Goal: Contribute content: Contribute content

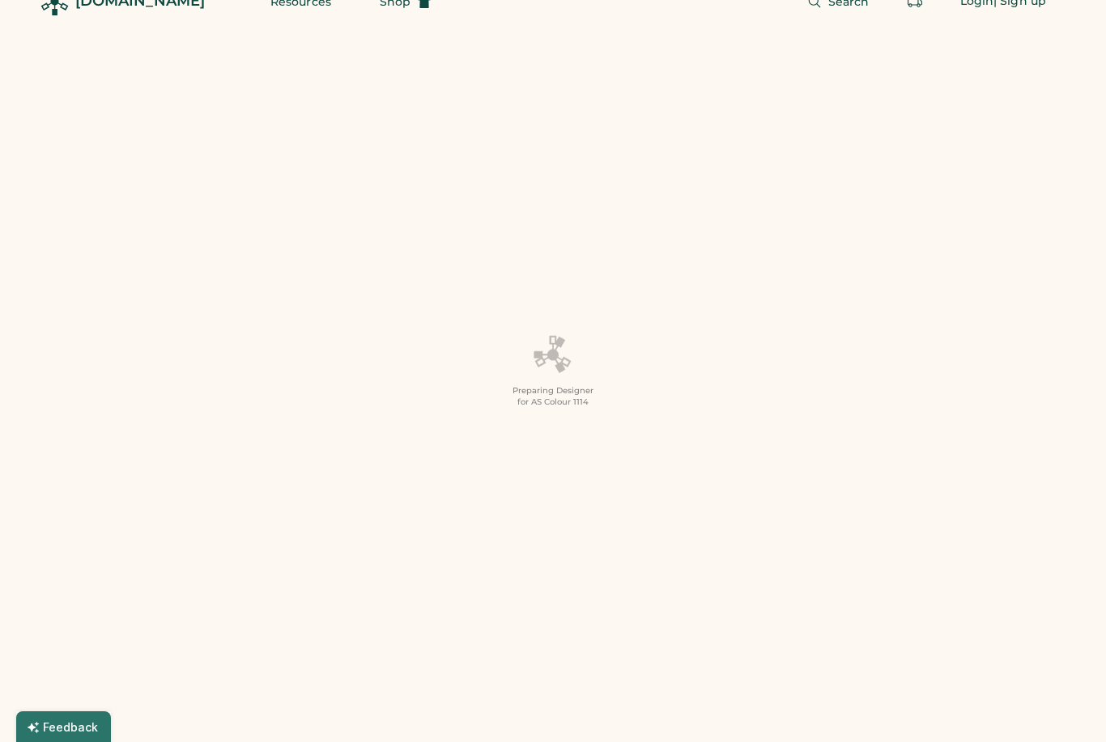
scroll to position [30, 0]
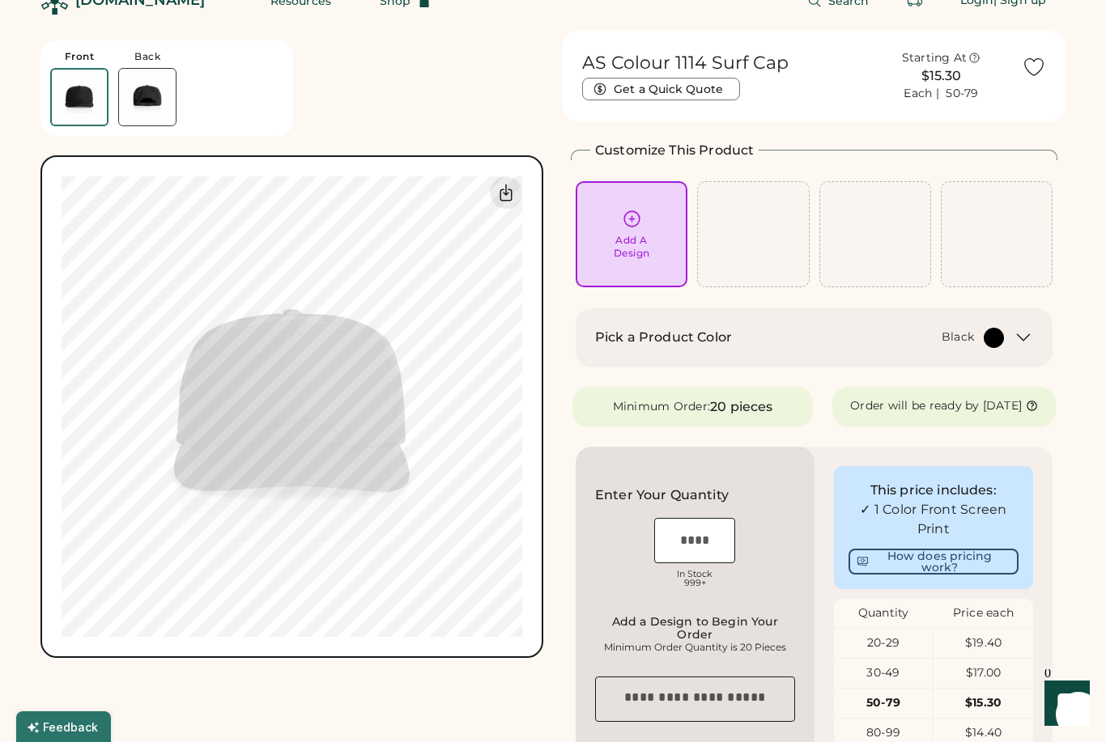
click at [622, 254] on div "Add A Design" at bounding box center [632, 247] width 36 height 26
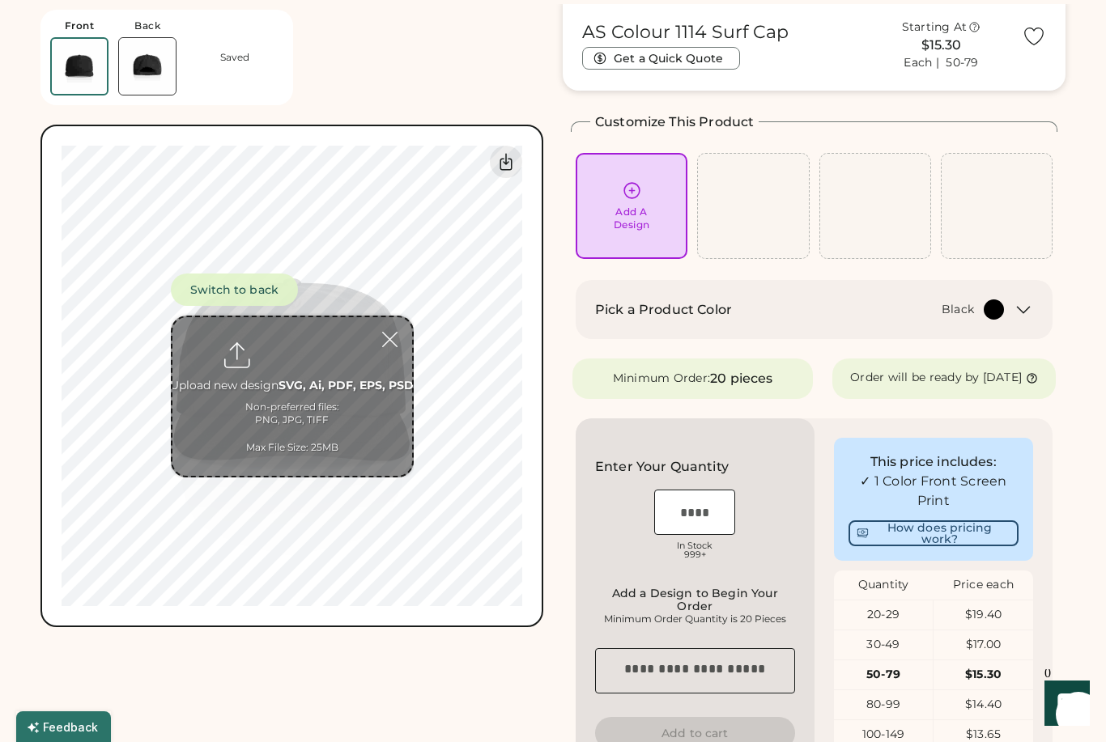
scroll to position [61, 0]
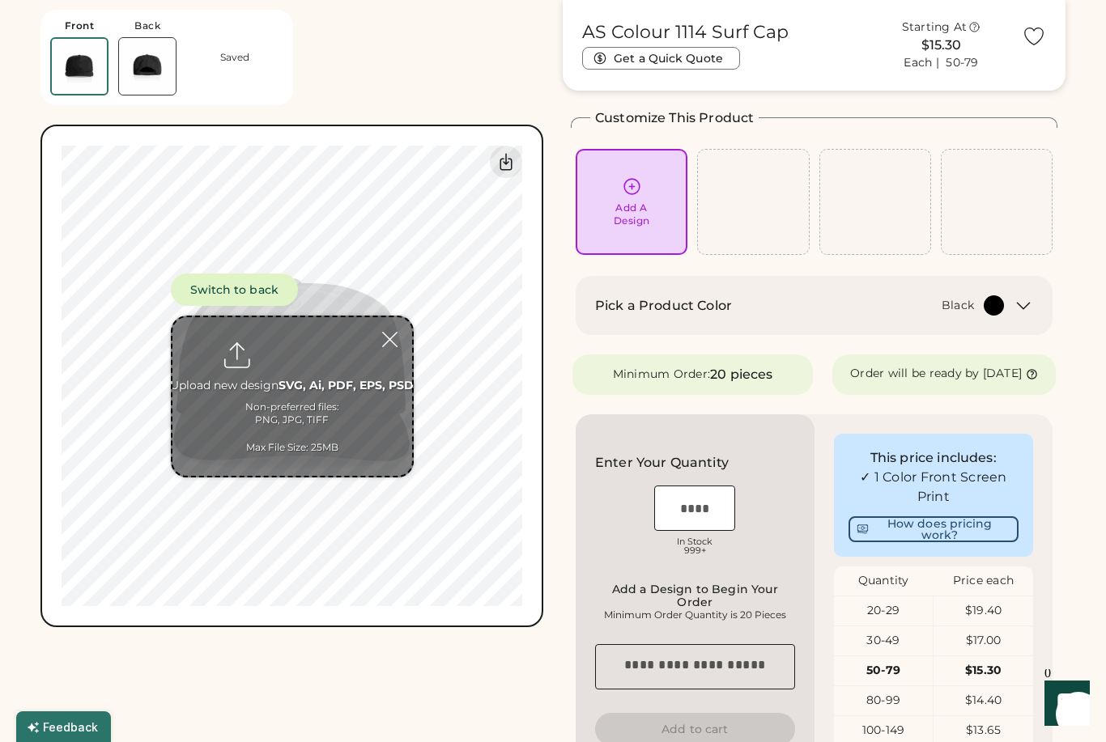
click at [300, 388] on input "file" at bounding box center [292, 396] width 240 height 159
type input "**********"
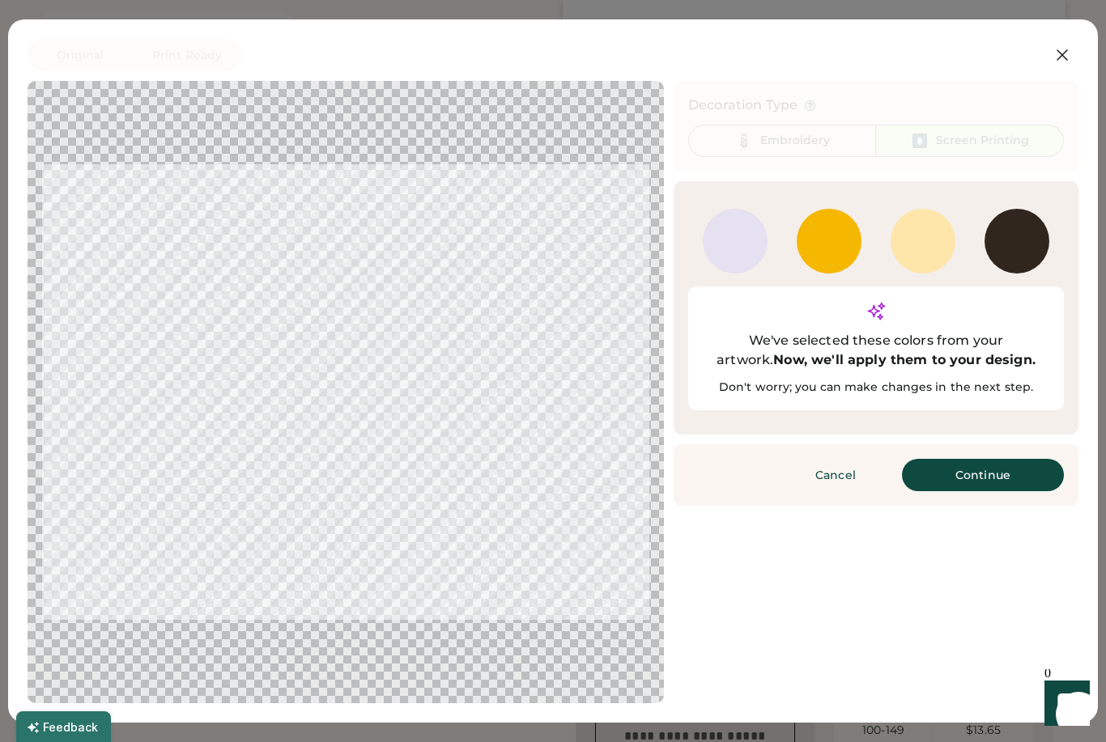
click at [985, 459] on button "Continue" at bounding box center [983, 475] width 162 height 32
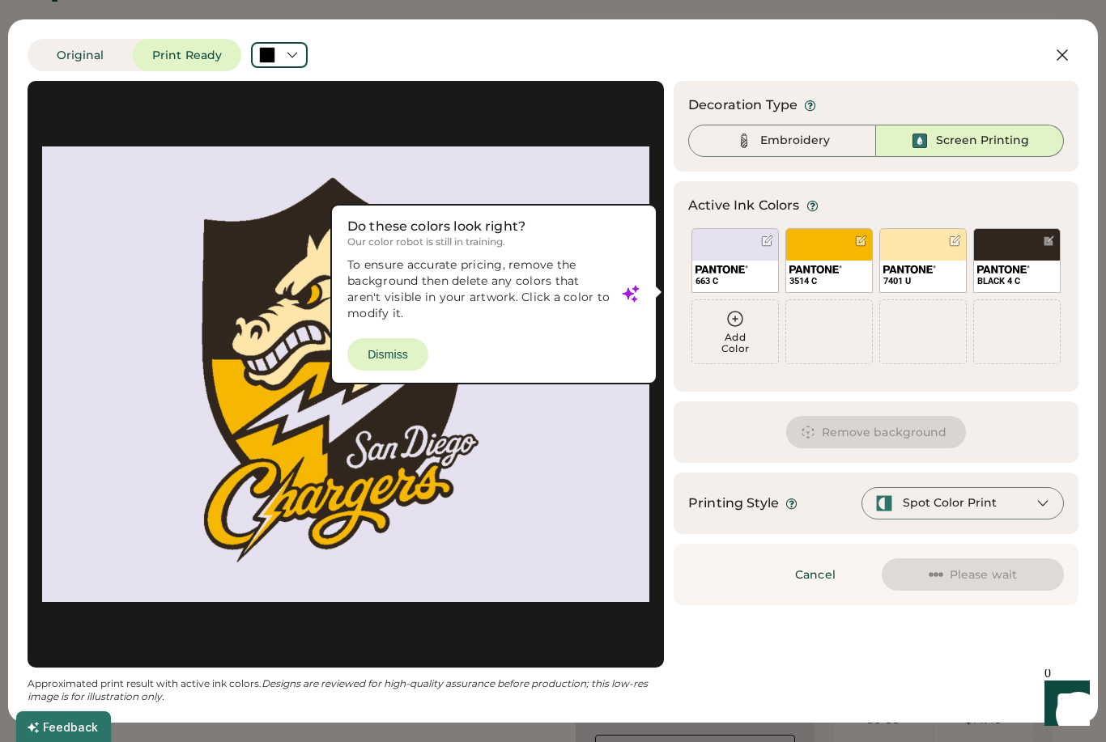
scroll to position [40, 0]
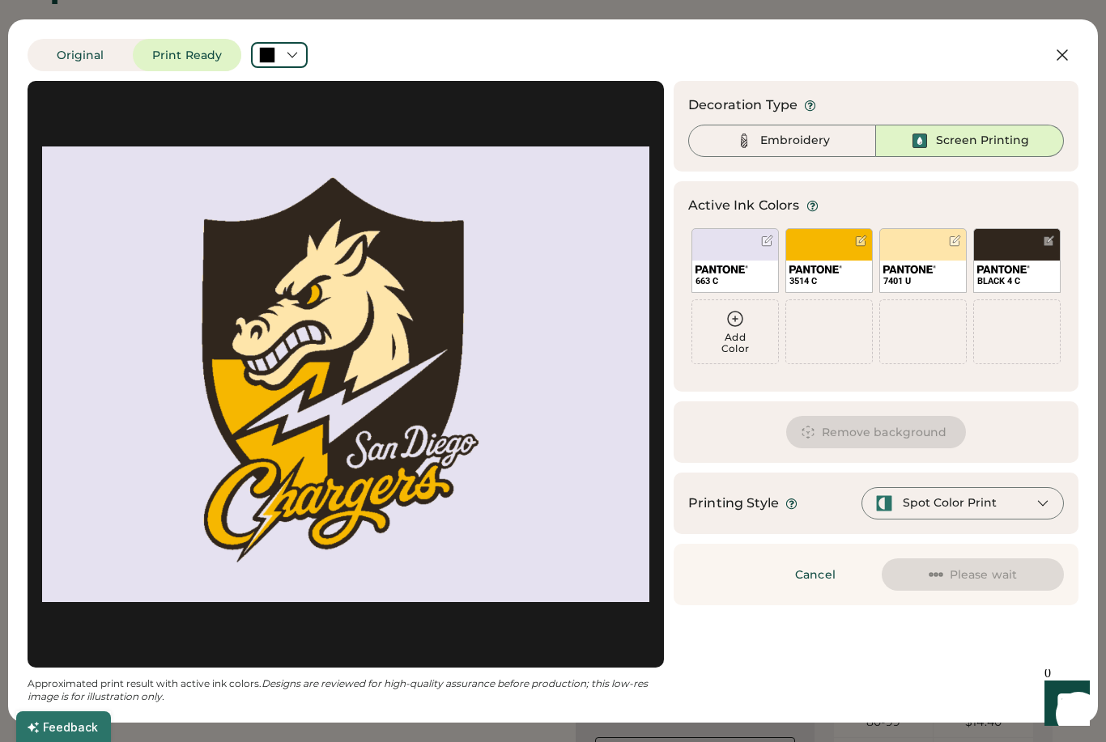
click at [920, 448] on button "Remove background" at bounding box center [876, 432] width 181 height 32
click at [917, 435] on button "Remove background" at bounding box center [876, 432] width 181 height 32
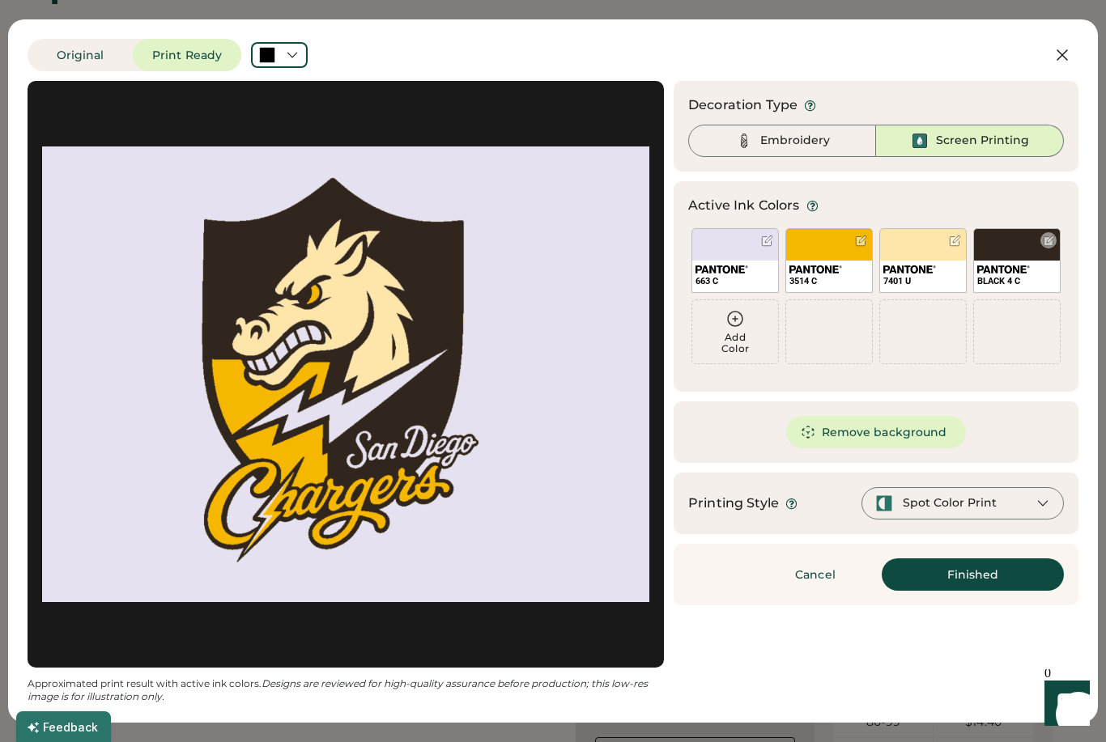
click at [1032, 247] on div "BLACK 4 C" at bounding box center [1016, 260] width 87 height 65
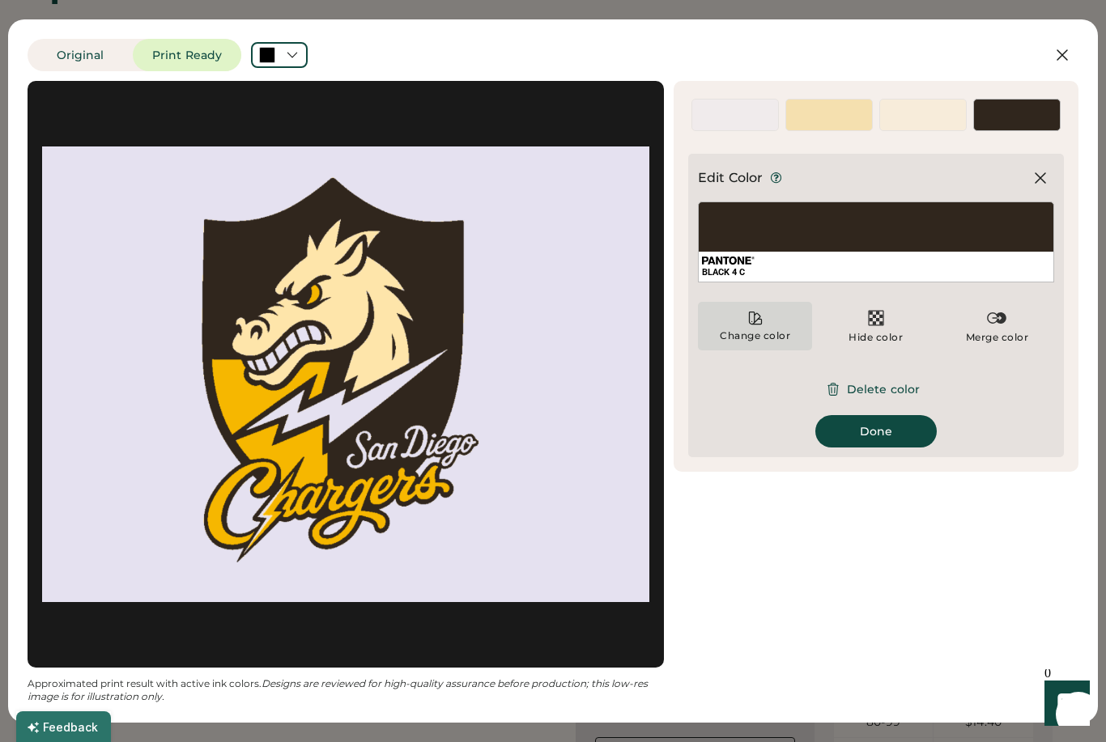
click at [750, 321] on icon at bounding box center [755, 318] width 16 height 16
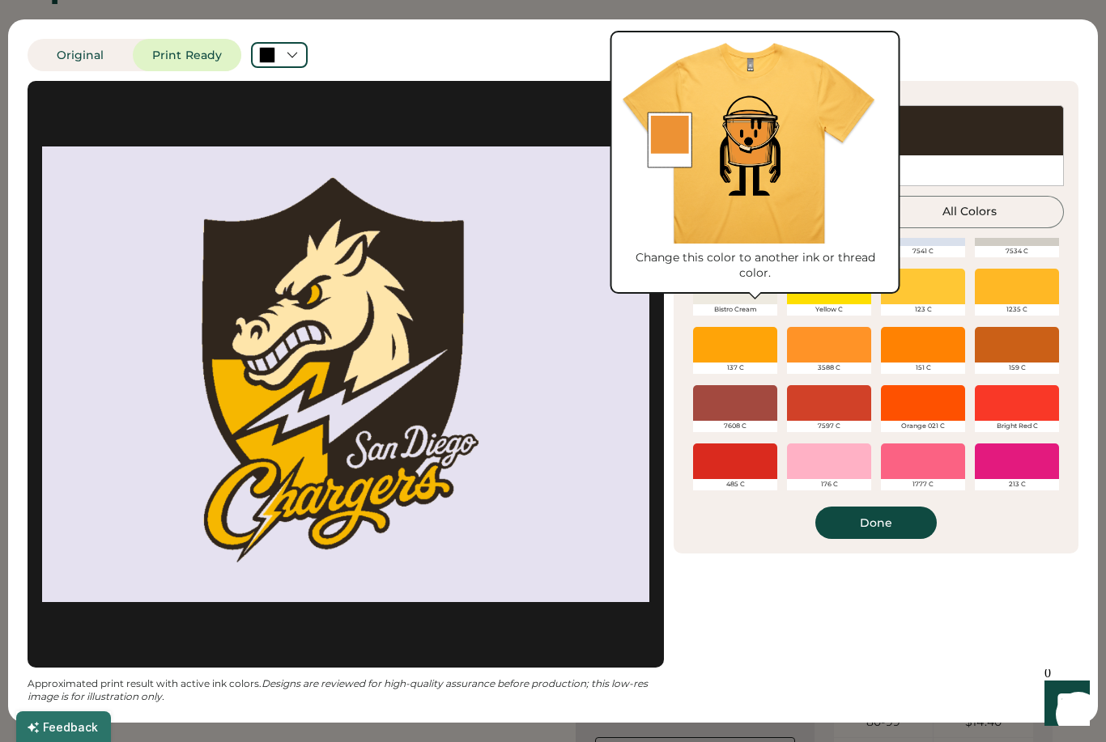
scroll to position [85, 0]
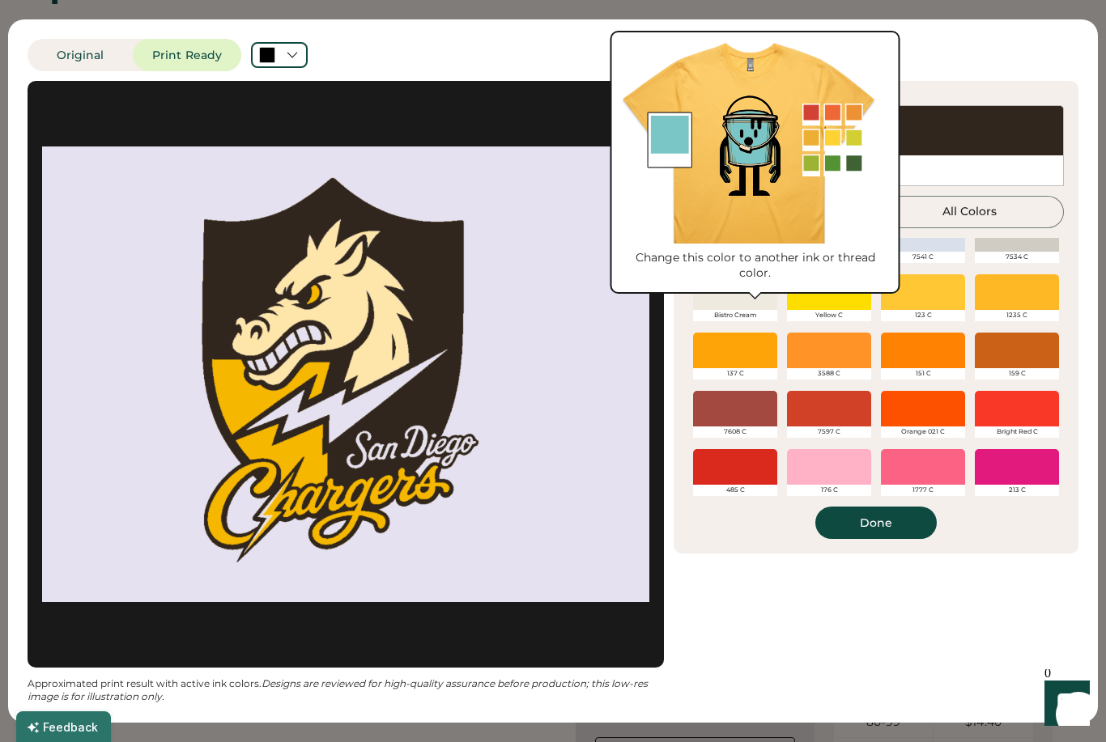
click at [873, 213] on button "Popular Colors" at bounding box center [782, 212] width 188 height 32
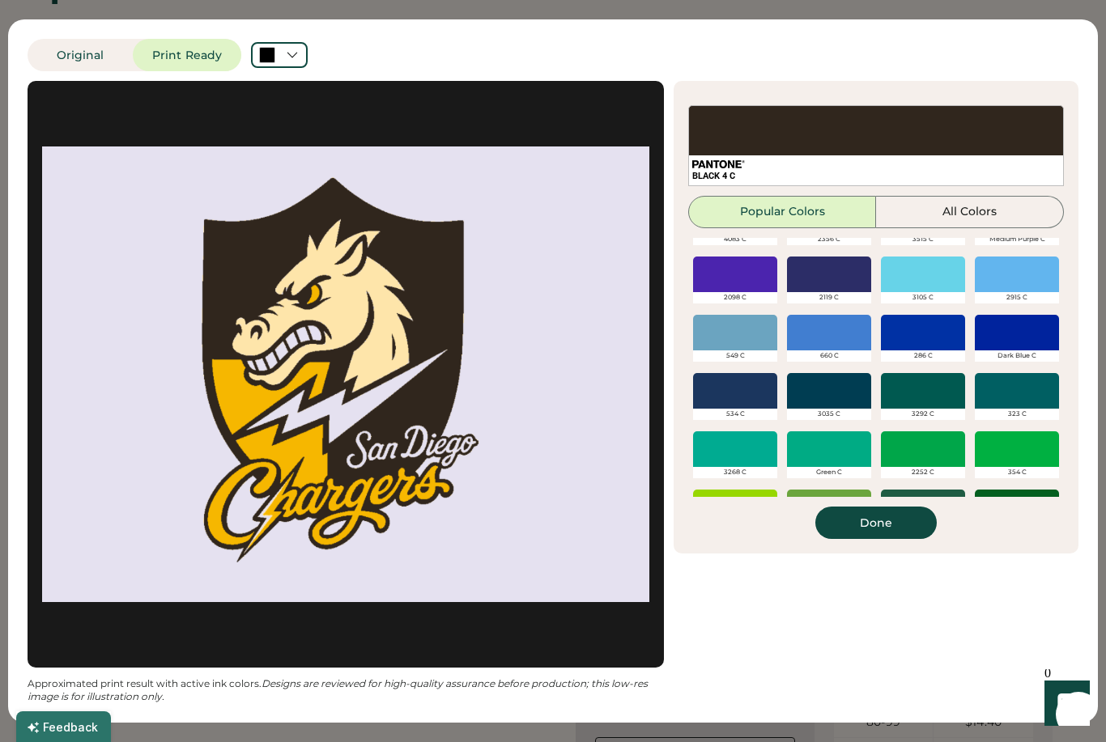
scroll to position [453, 0]
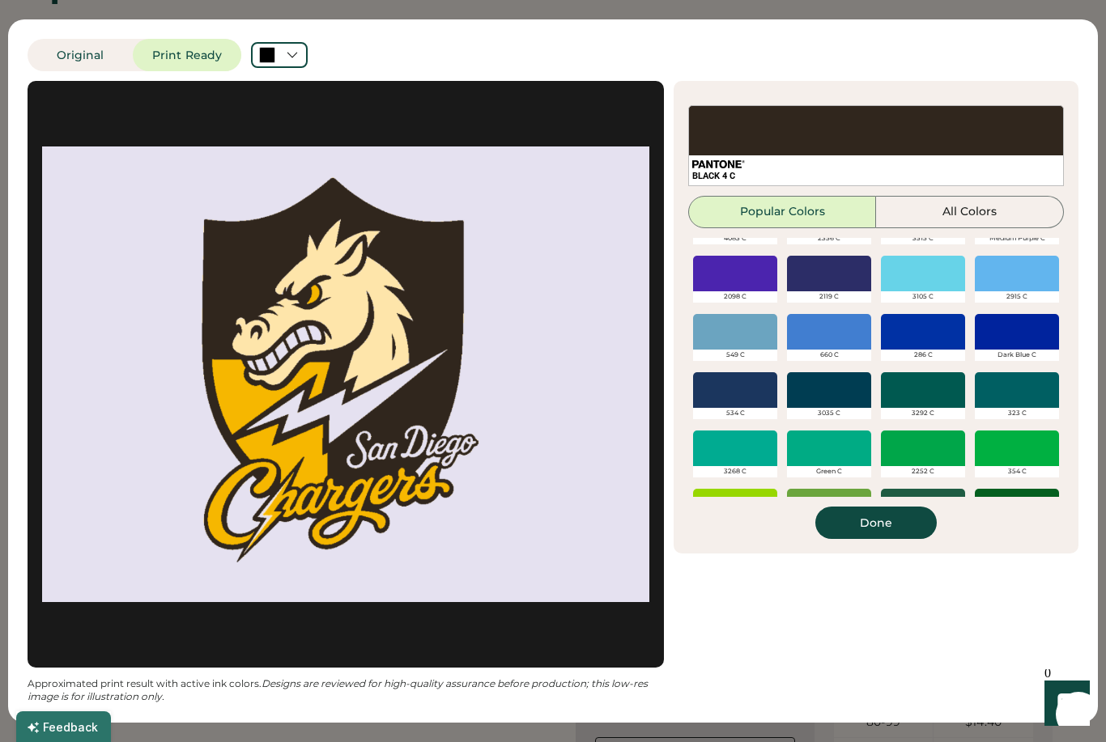
click at [740, 416] on div "534 C" at bounding box center [735, 413] width 84 height 11
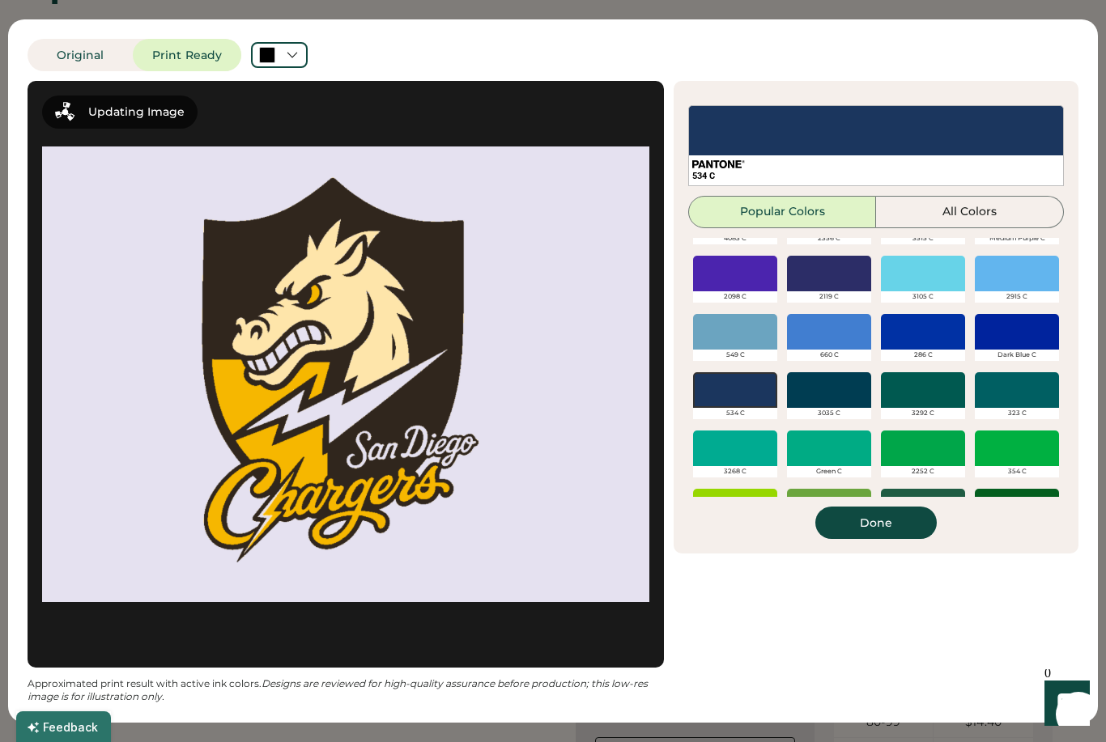
click at [745, 393] on div at bounding box center [735, 390] width 84 height 36
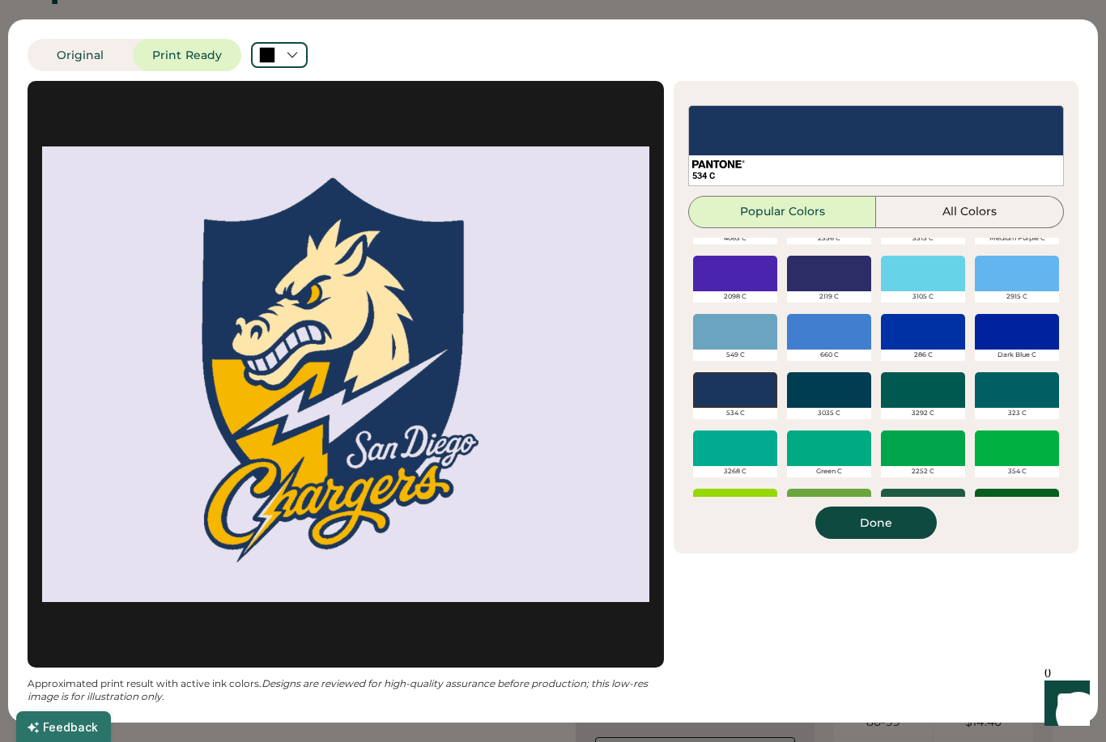
click at [831, 278] on div at bounding box center [829, 274] width 84 height 36
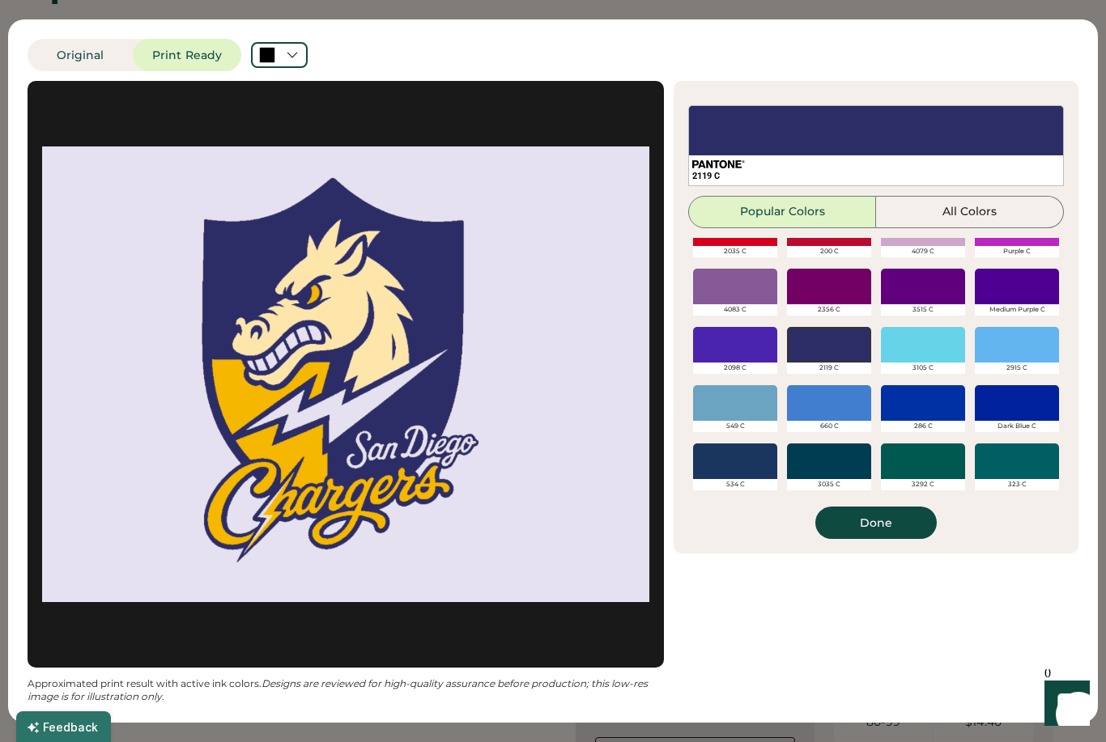
scroll to position [380, 0]
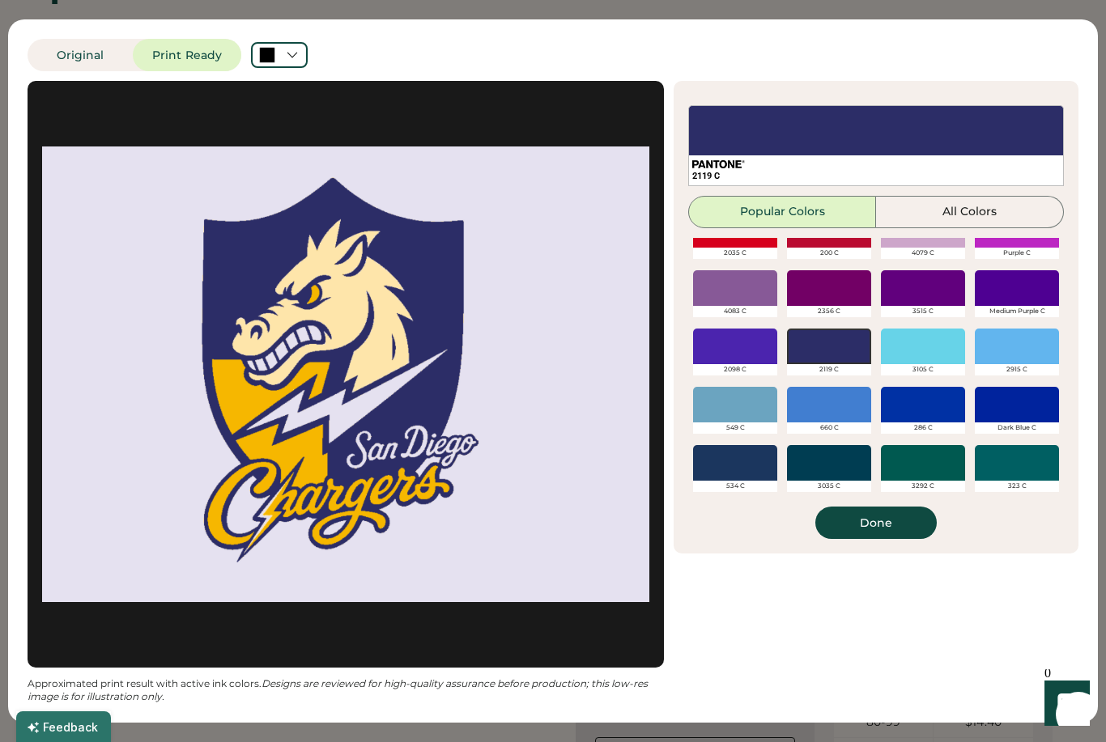
click at [841, 348] on div at bounding box center [829, 347] width 84 height 36
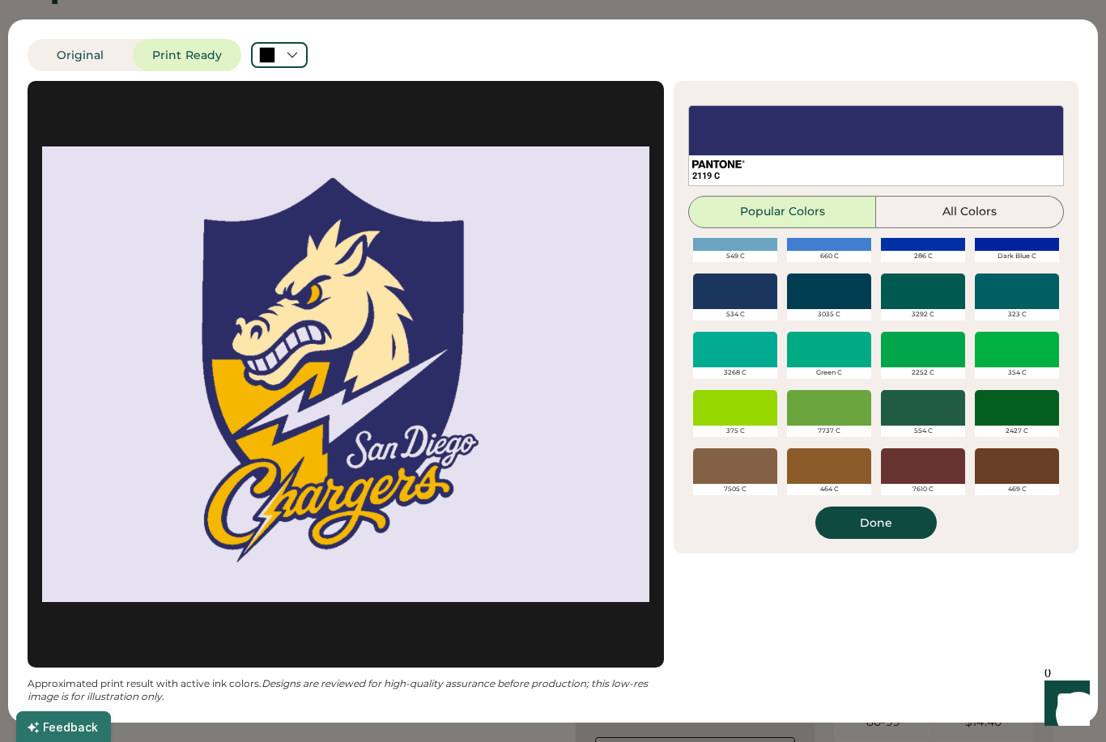
scroll to position [542, 0]
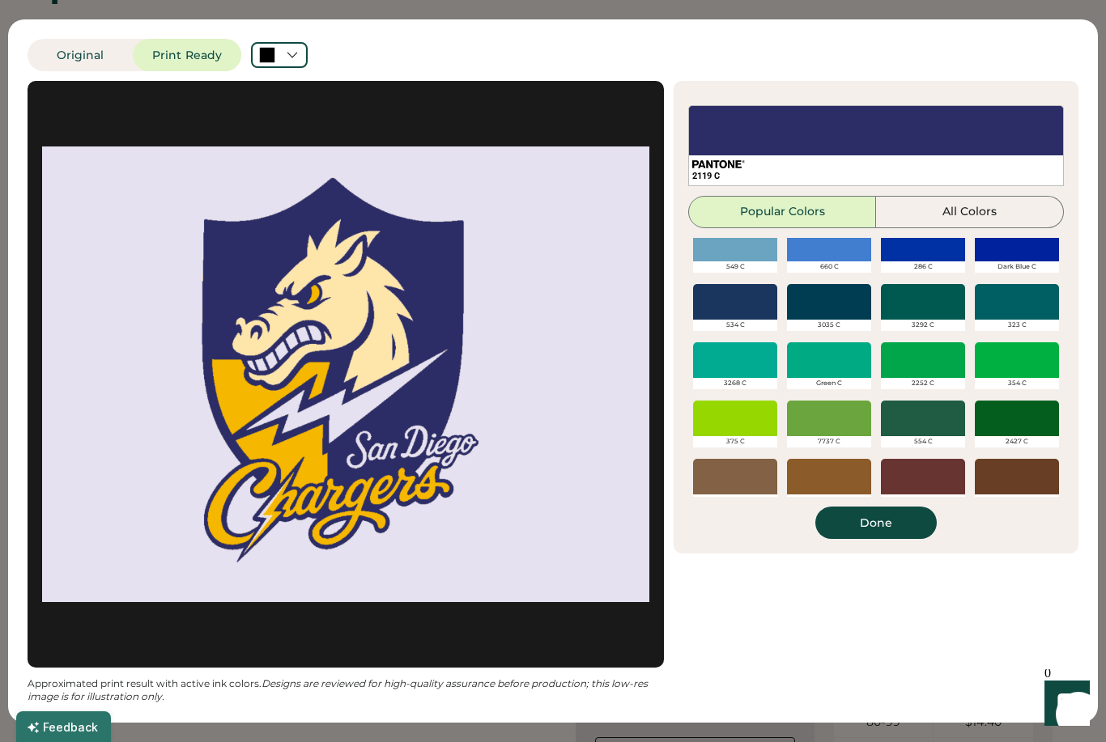
click at [983, 216] on button "All Colors" at bounding box center [970, 212] width 188 height 32
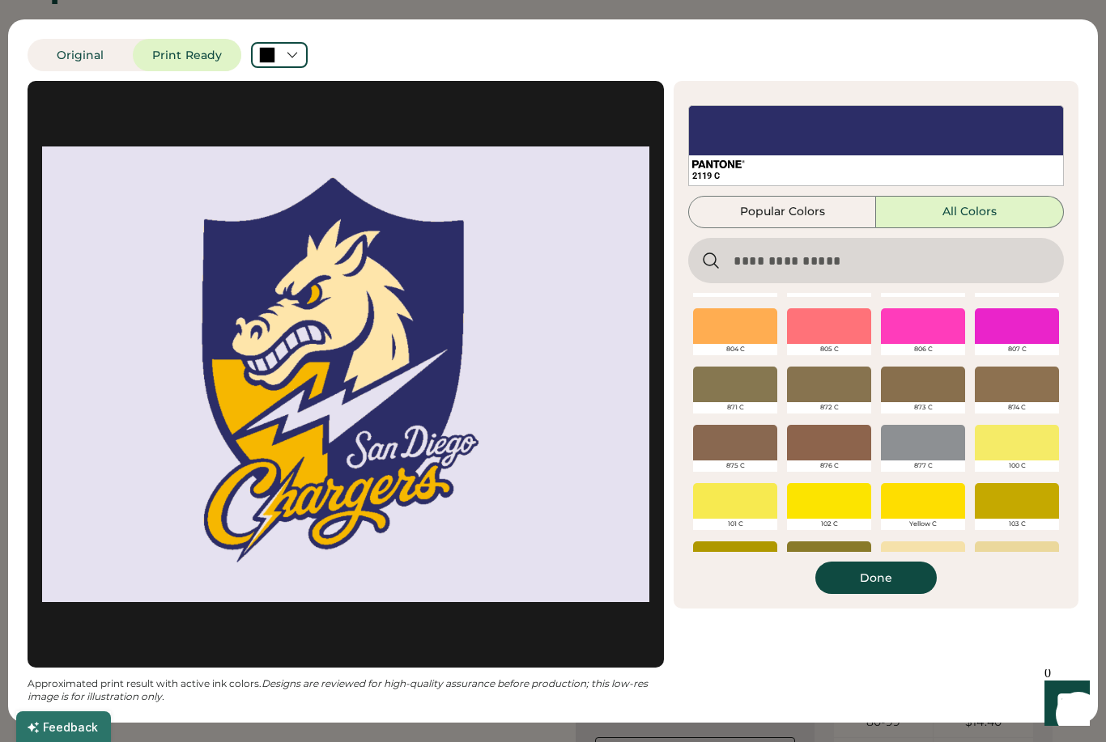
scroll to position [232, 0]
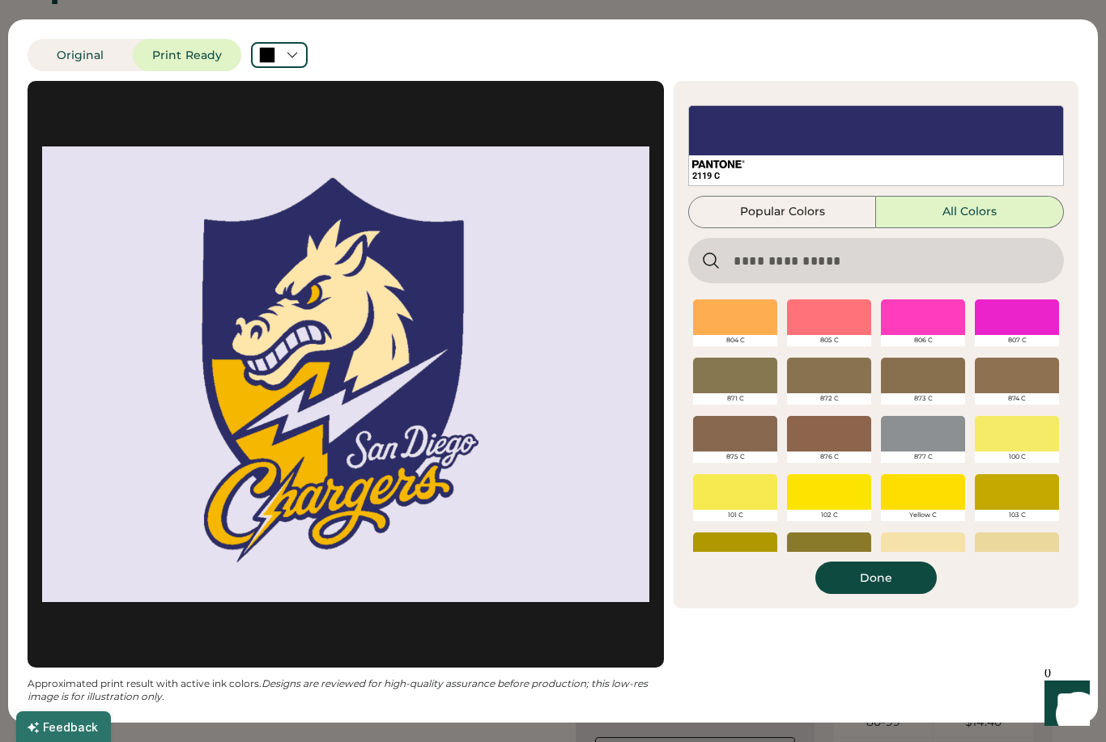
click at [961, 266] on input "input" at bounding box center [876, 260] width 376 height 45
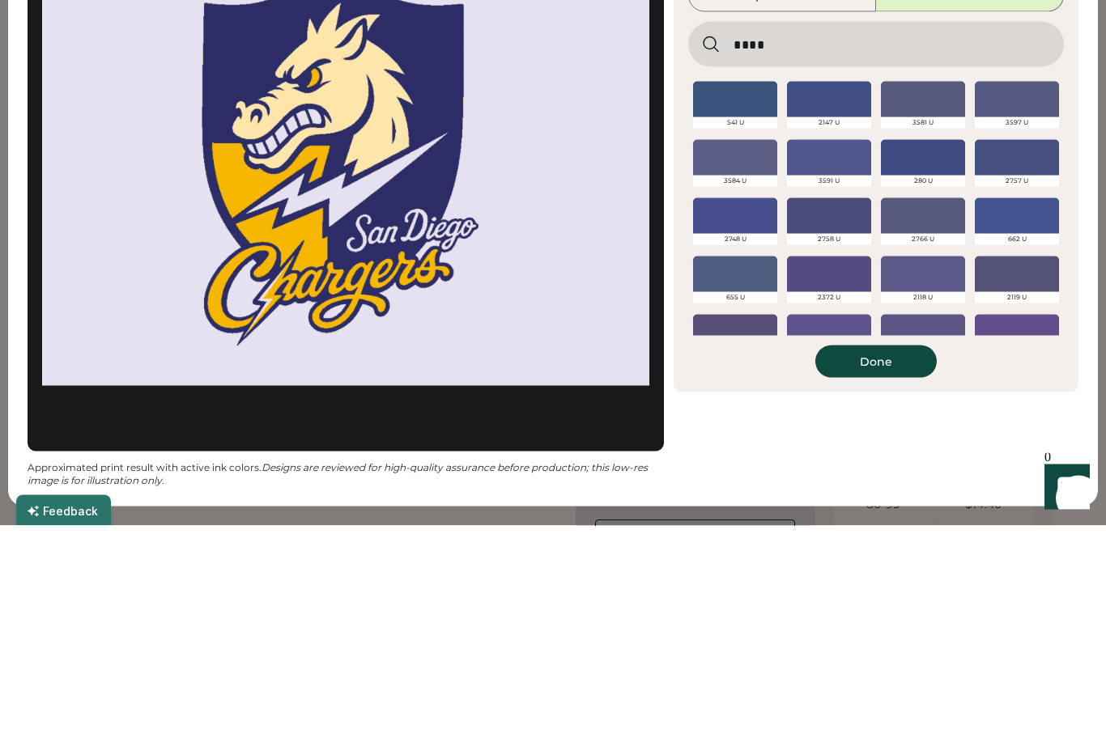
scroll to position [0, 0]
type input "****"
click at [765, 298] on div at bounding box center [735, 316] width 84 height 36
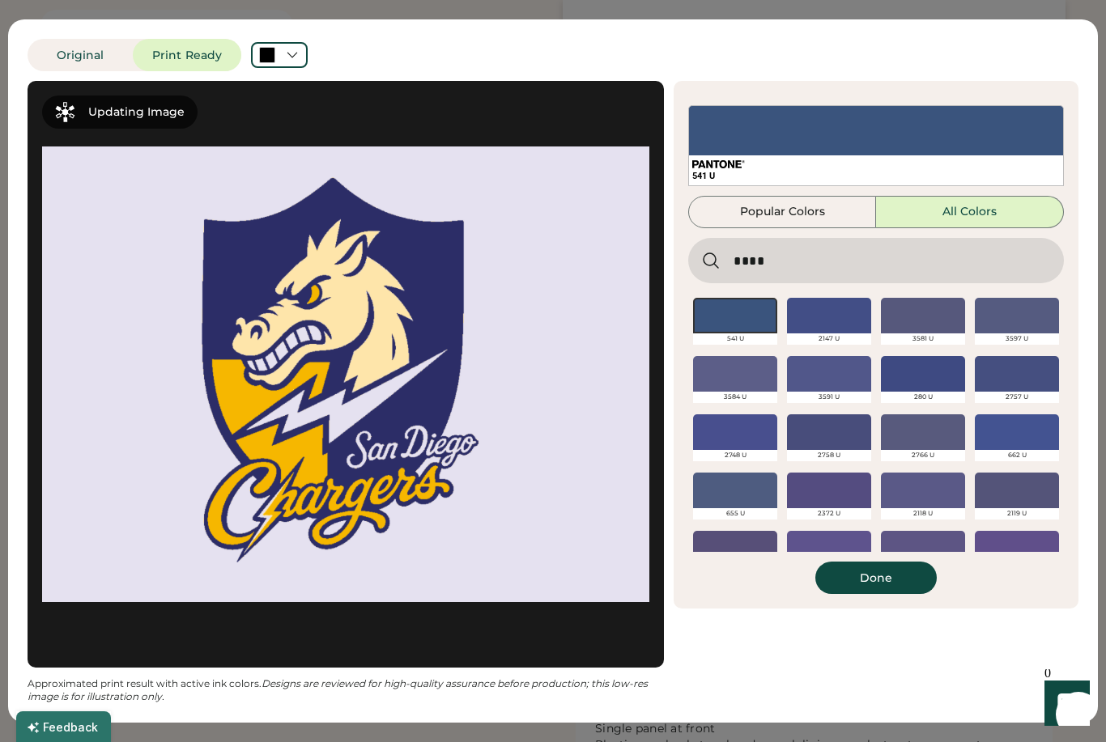
click at [898, 589] on button "Done" at bounding box center [875, 578] width 121 height 32
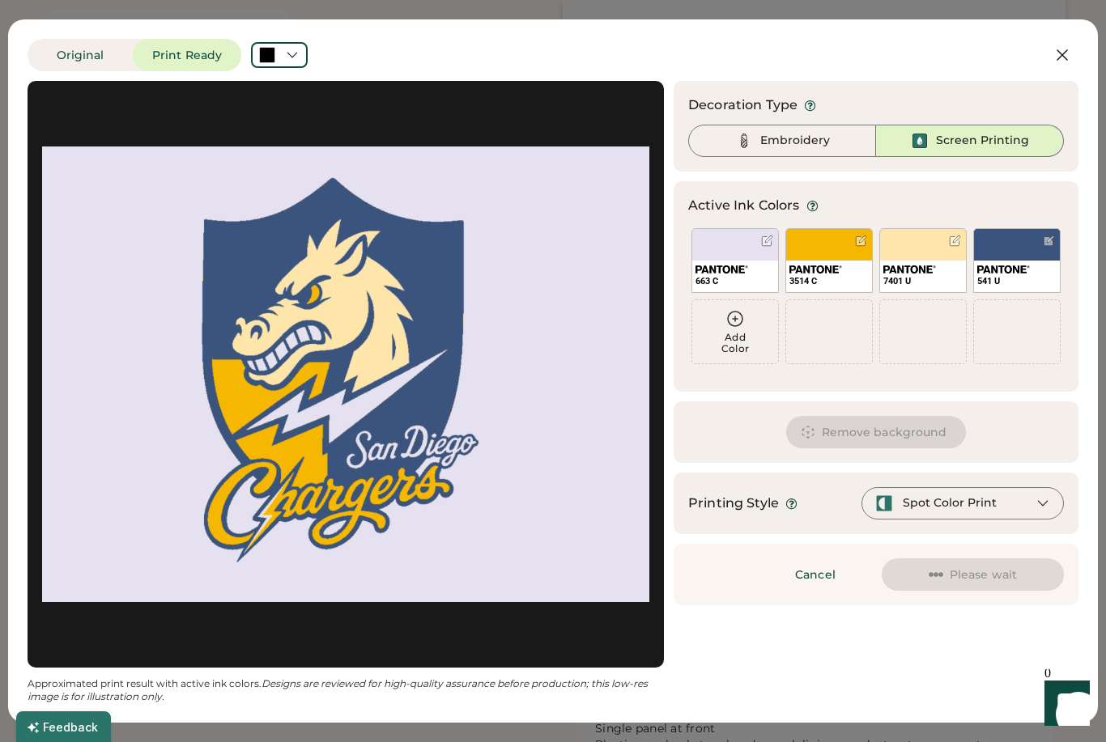
click at [906, 427] on button "Remove background" at bounding box center [876, 432] width 181 height 32
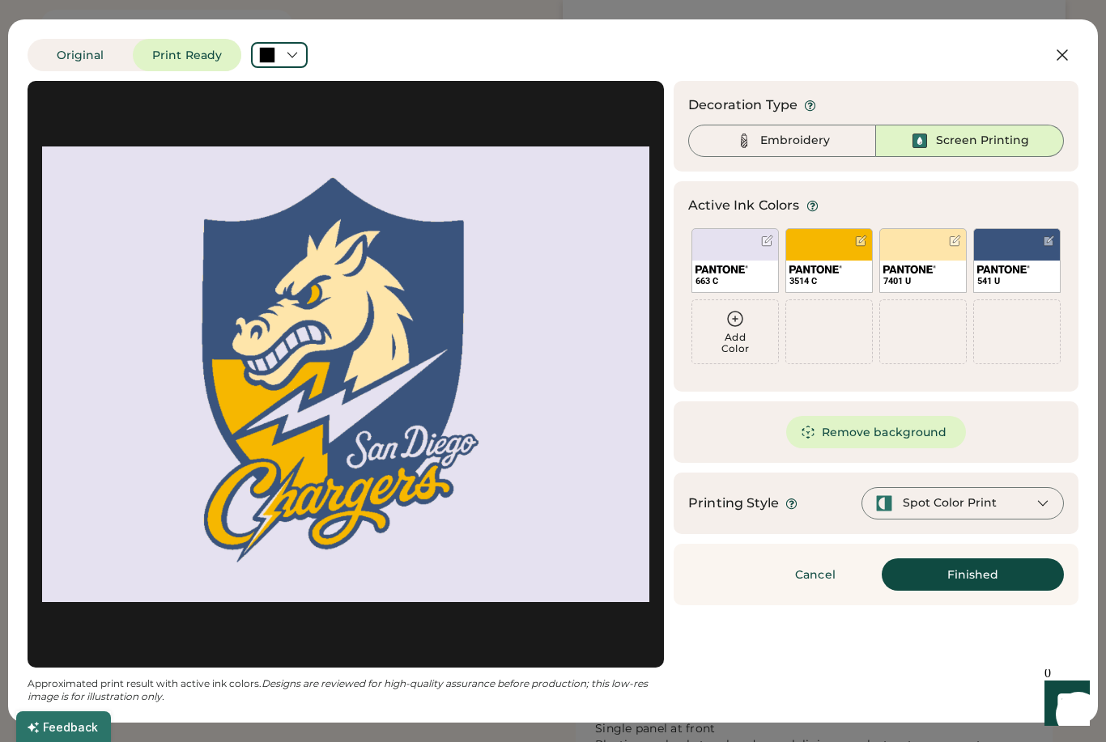
click at [943, 435] on button "Remove background" at bounding box center [876, 432] width 181 height 32
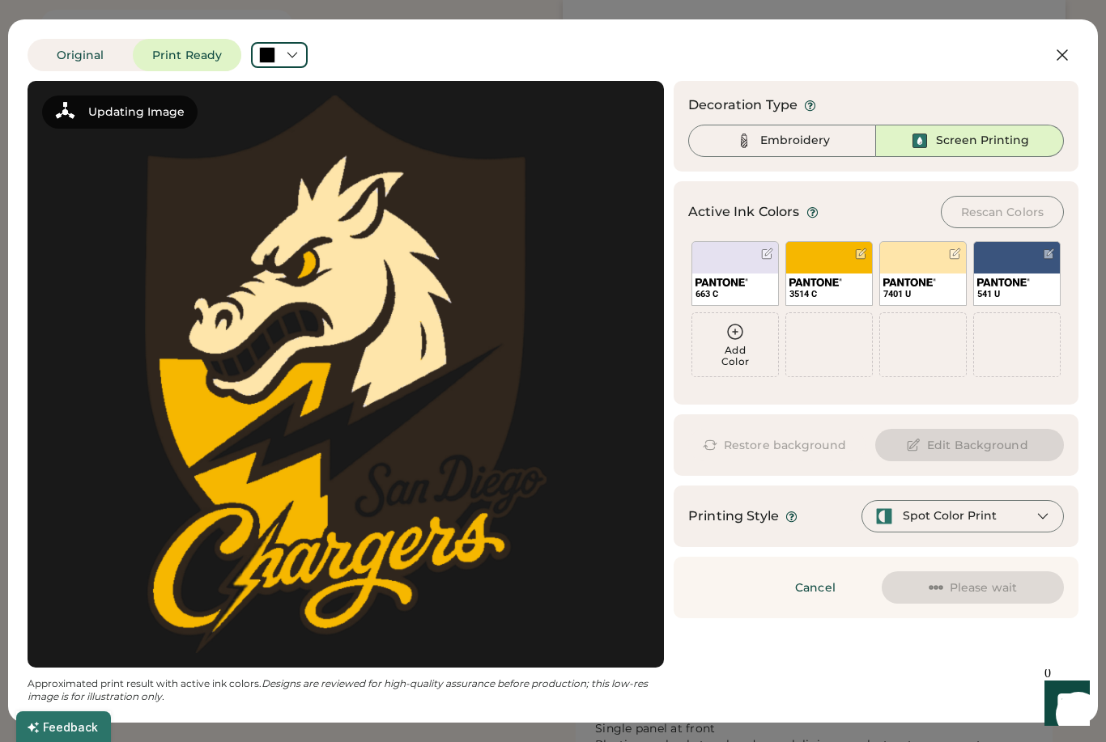
click at [63, 59] on button "Original" at bounding box center [80, 55] width 105 height 32
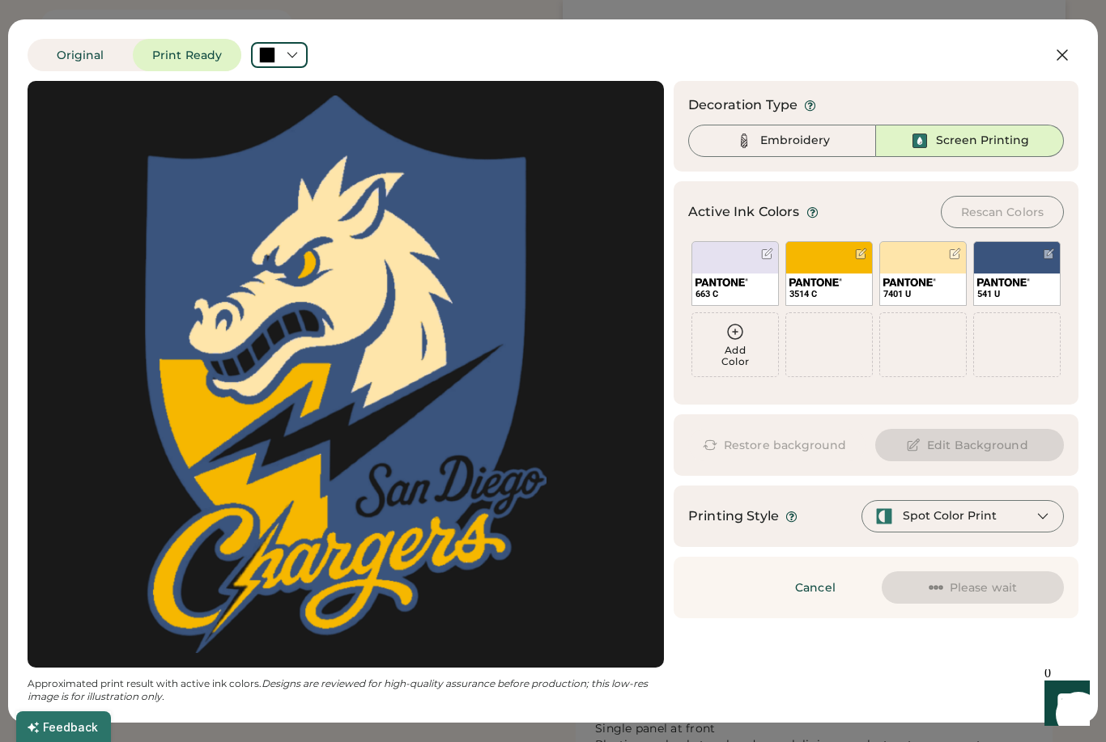
click at [1072, 48] on button at bounding box center [1062, 55] width 32 height 32
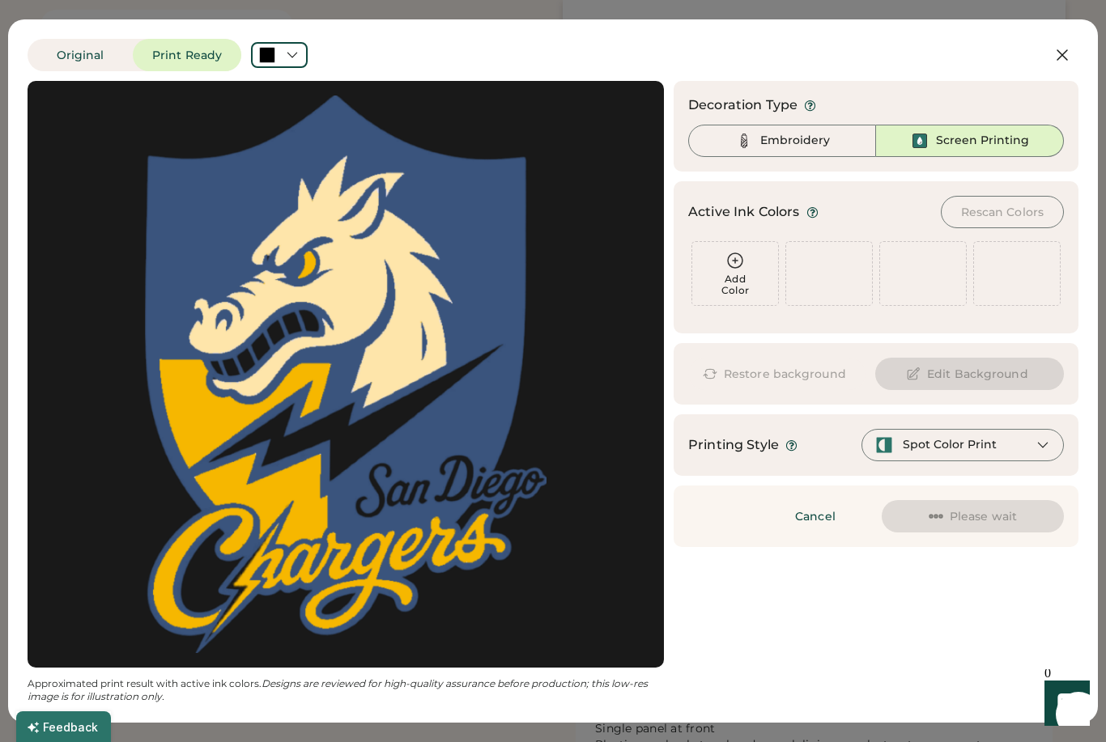
click at [1061, 48] on icon at bounding box center [1061, 54] width 19 height 19
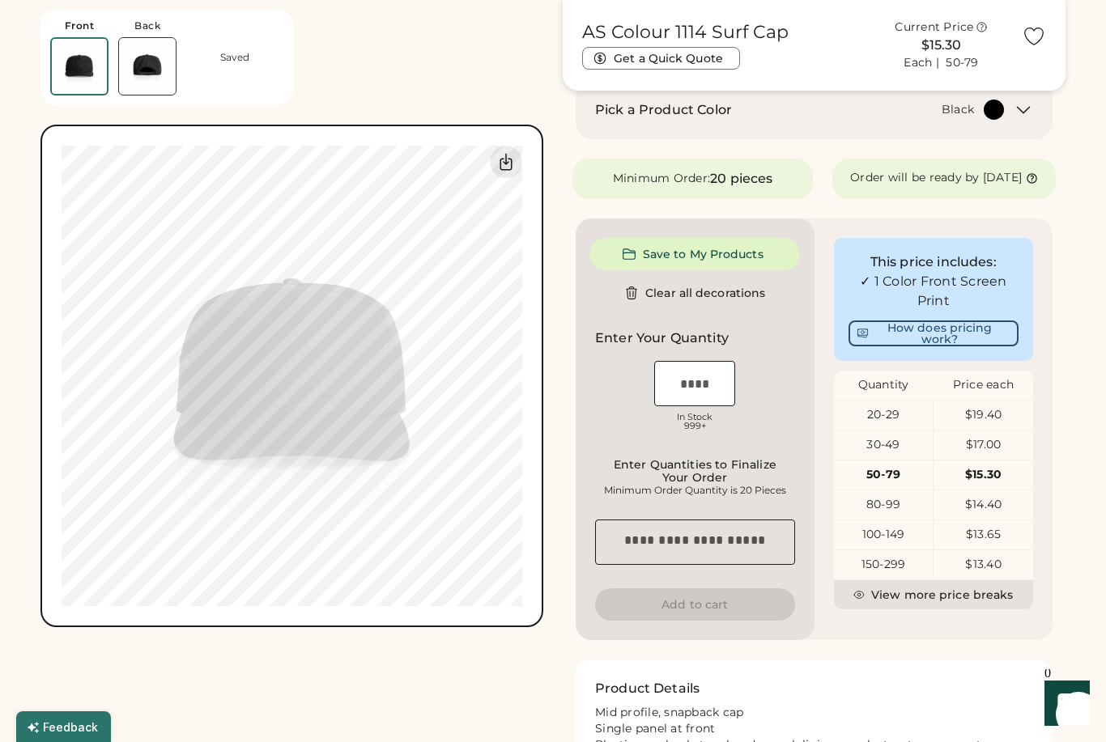
click at [1056, 49] on div "AS Colour 1114 Surf Cap Get a Quick Quote Current Price $15.30 Each | 50-79" at bounding box center [814, 45] width 503 height 91
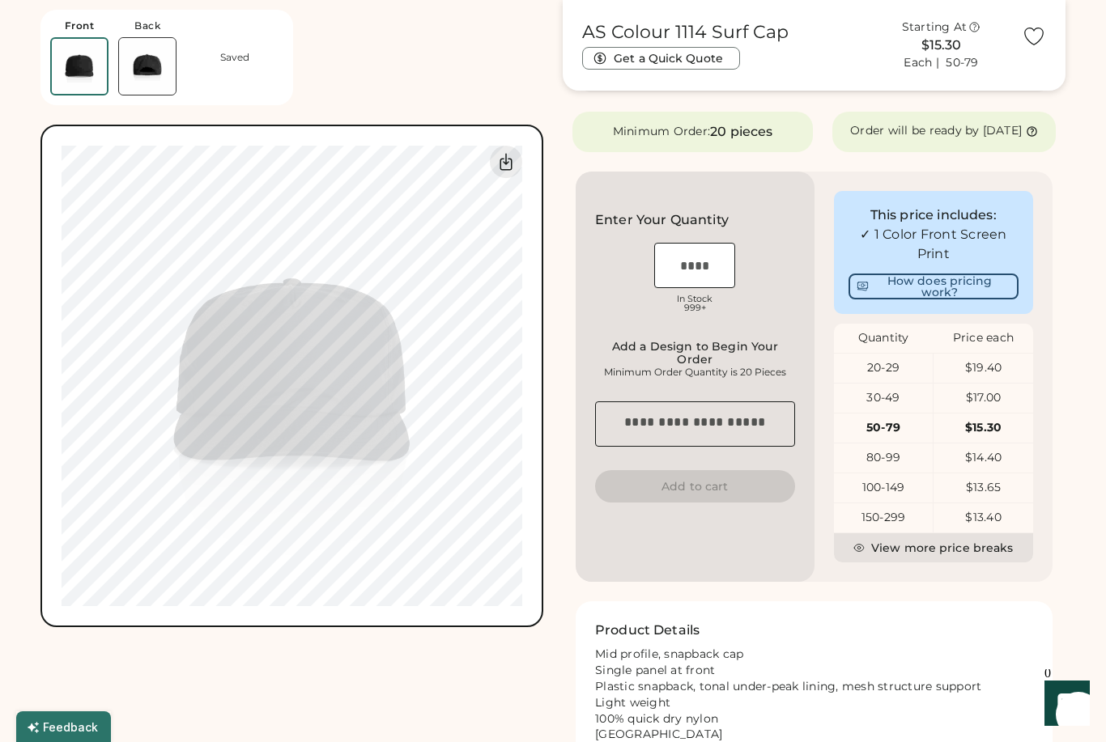
scroll to position [341, 0]
